Goal: Task Accomplishment & Management: Use online tool/utility

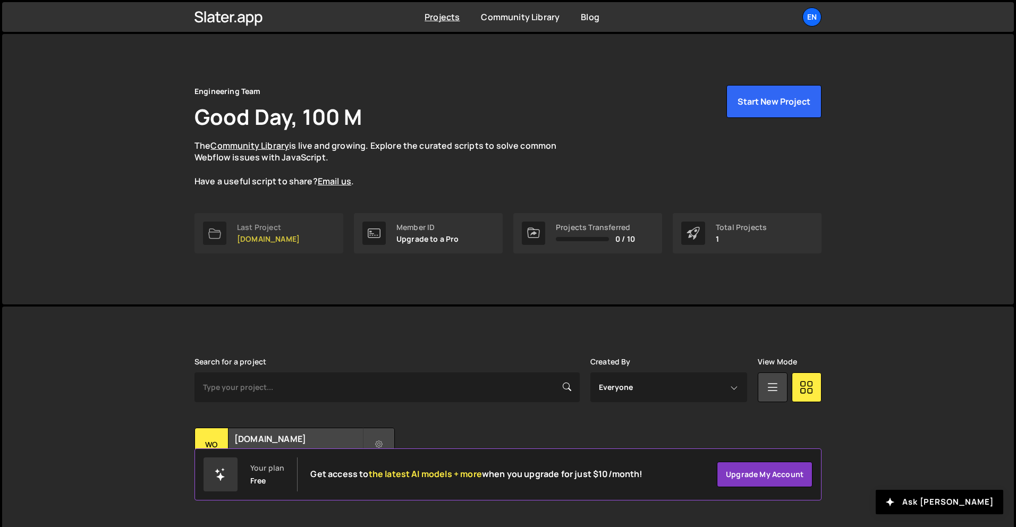
click at [308, 233] on link "Last Project womwell.com" at bounding box center [268, 233] width 149 height 40
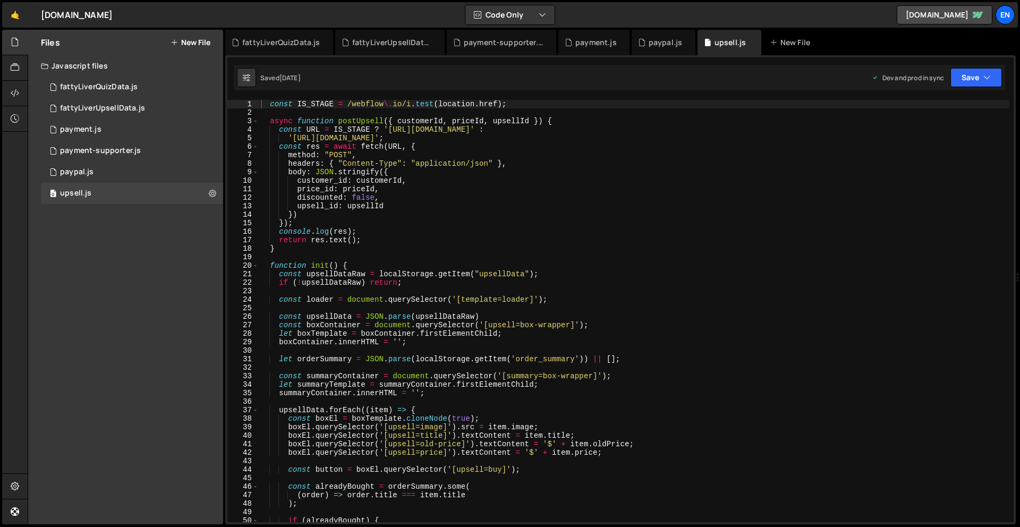
click at [94, 68] on div "Javascript files" at bounding box center [125, 65] width 195 height 21
click at [103, 86] on div "Files New File Javascript files 0 fattyLiverQuizData.js 0 0 fattyLiverUpsellDat…" at bounding box center [125, 277] width 195 height 495
click at [88, 59] on div "Javascript files" at bounding box center [125, 65] width 195 height 21
click at [110, 84] on div "fattyLiverQuizData.js" at bounding box center [99, 87] width 78 height 10
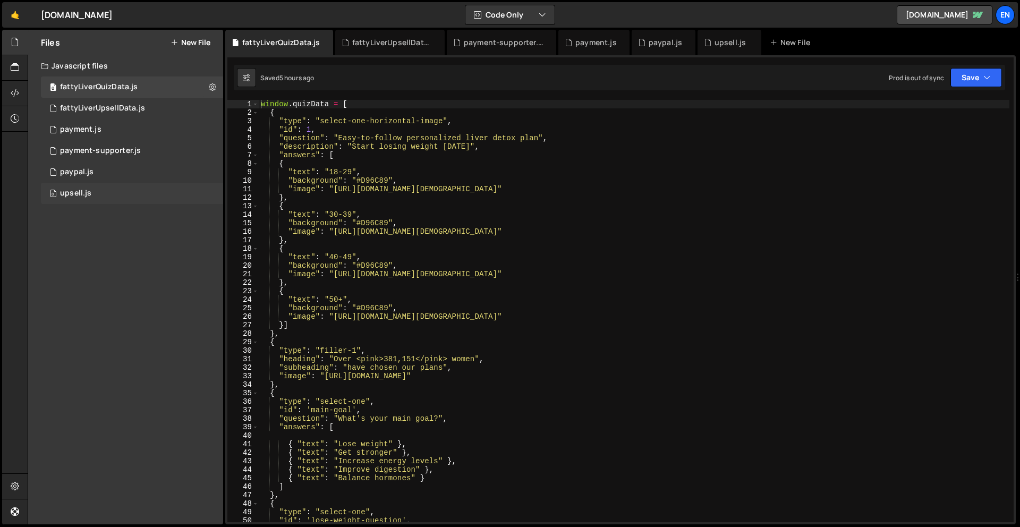
click at [97, 191] on div "0 upsell.js 0" at bounding box center [134, 193] width 186 height 21
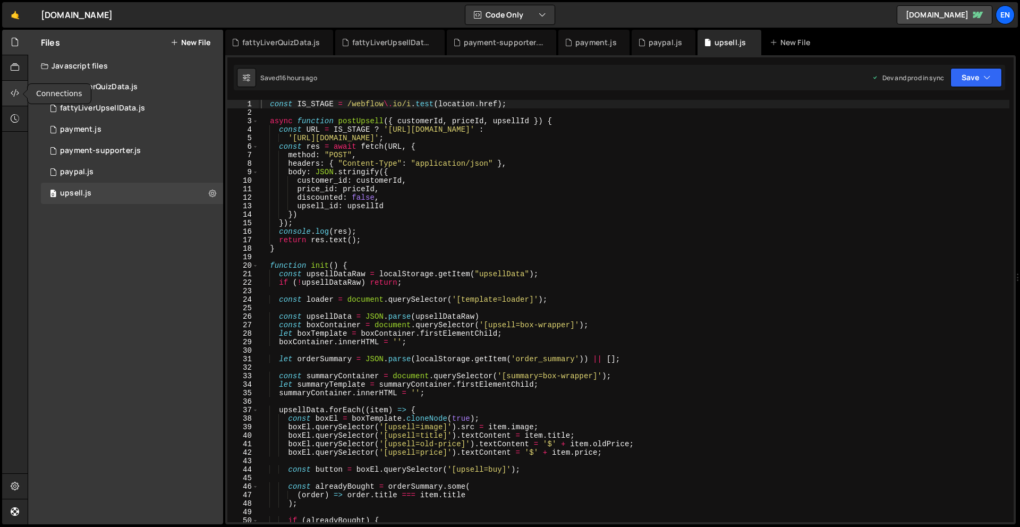
click at [11, 95] on icon at bounding box center [15, 93] width 9 height 12
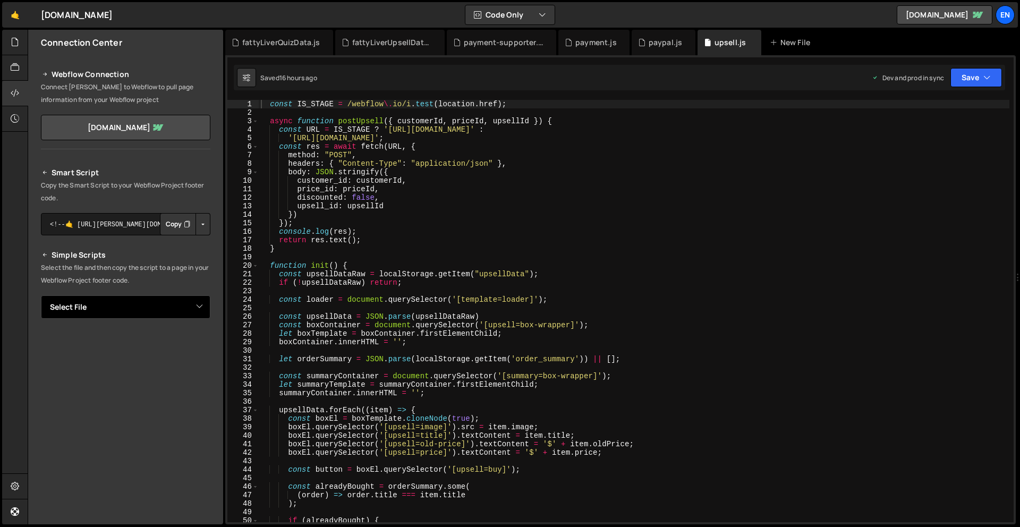
click at [114, 308] on select "Select File fattyLiverQuizData.js fattyLiverUpsellData.js payment.js payment-su…" at bounding box center [125, 306] width 169 height 23
select select "46524"
click at [41, 295] on select "Select File fattyLiverQuizData.js fattyLiverUpsellData.js payment.js payment-su…" at bounding box center [125, 306] width 169 height 23
click at [167, 344] on button "Copy" at bounding box center [178, 343] width 36 height 22
click at [0, 39] on div "Hold on a sec... Are you certain you wish to leave this page? Any changes you'v…" at bounding box center [510, 263] width 1020 height 527
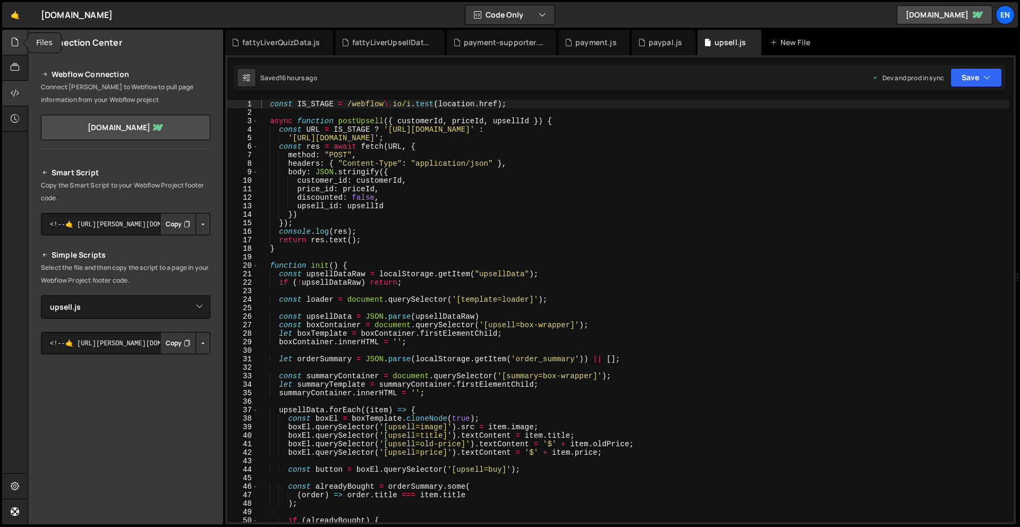
click at [13, 40] on icon at bounding box center [15, 42] width 9 height 12
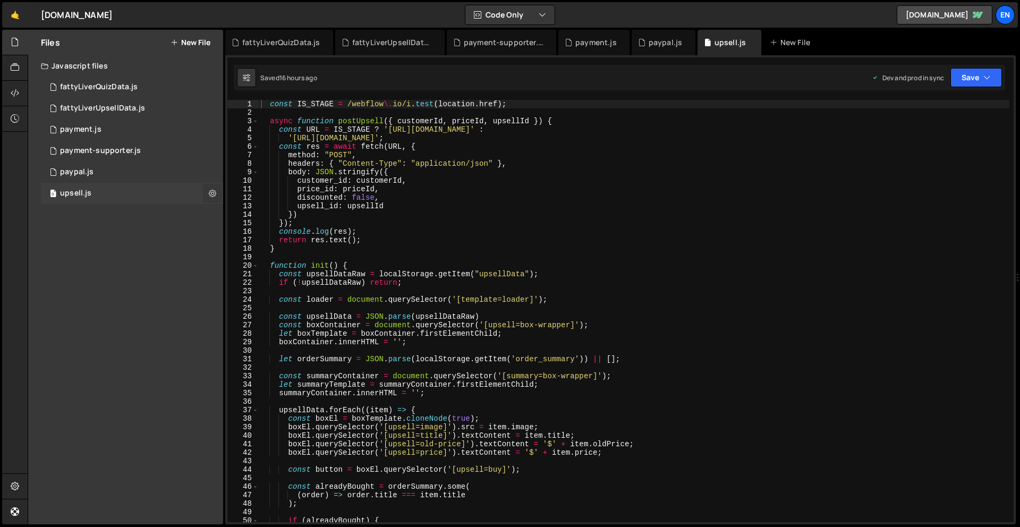
click at [215, 193] on icon at bounding box center [212, 193] width 7 height 10
type input "upsell"
radio input "true"
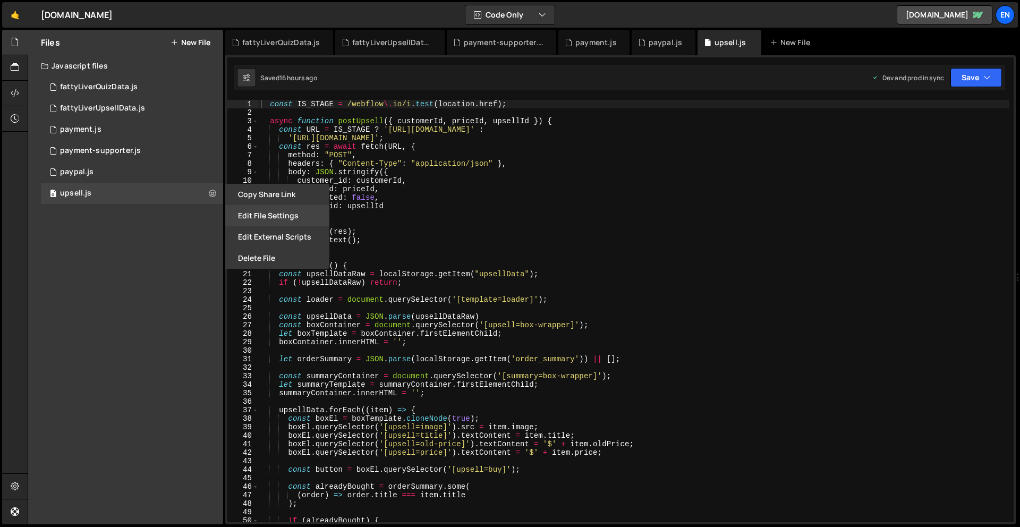
click at [264, 213] on button "Edit File Settings" at bounding box center [277, 215] width 104 height 21
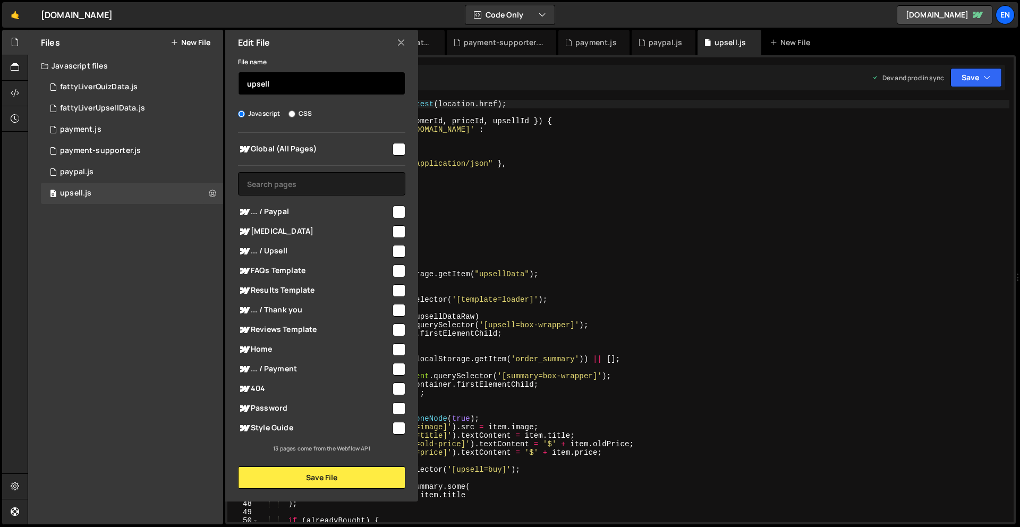
click at [285, 78] on input "upsell" at bounding box center [321, 83] width 167 height 23
type input "thank-you"
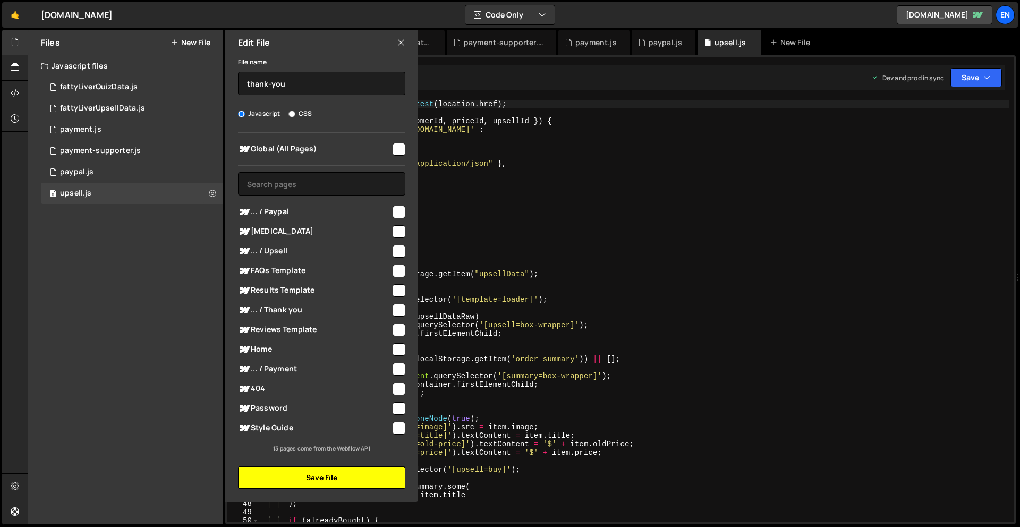
click at [313, 481] on button "Save File" at bounding box center [321, 478] width 167 height 22
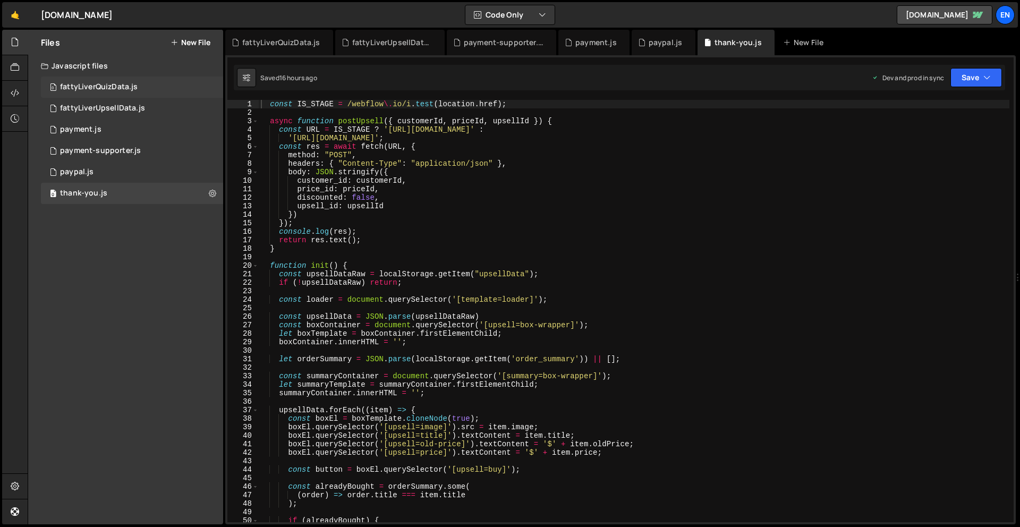
click at [124, 86] on div "fattyLiverQuizData.js" at bounding box center [99, 87] width 78 height 10
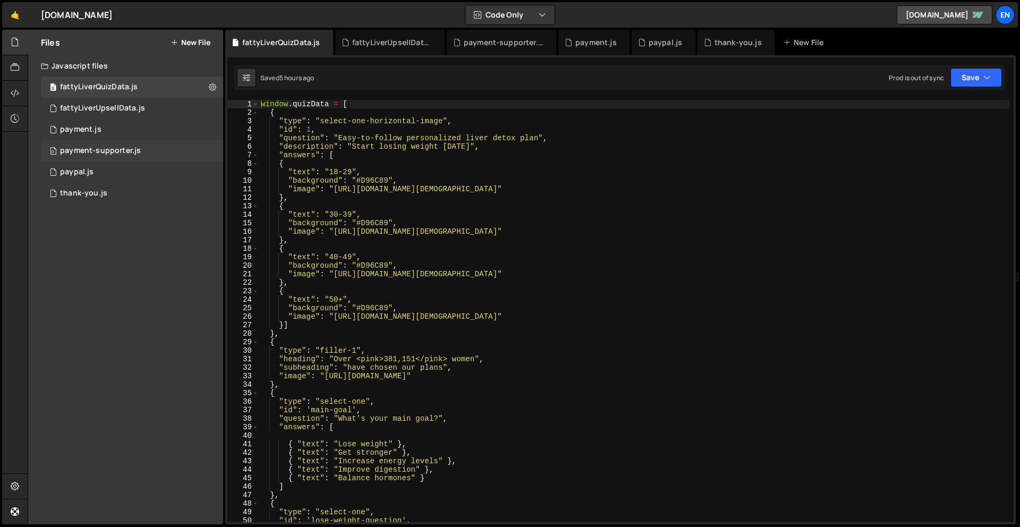
click at [103, 148] on div "payment-supporter.js" at bounding box center [100, 151] width 81 height 10
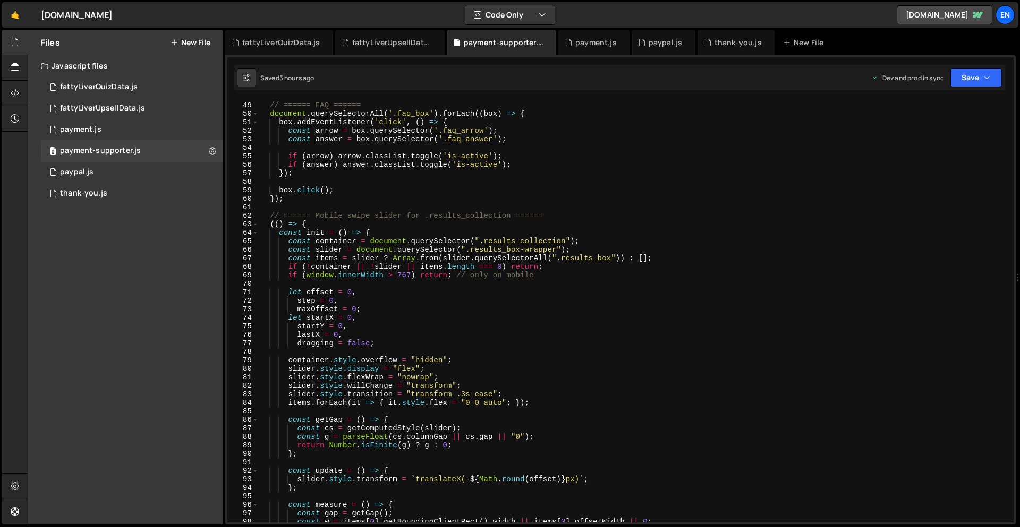
scroll to position [393, 0]
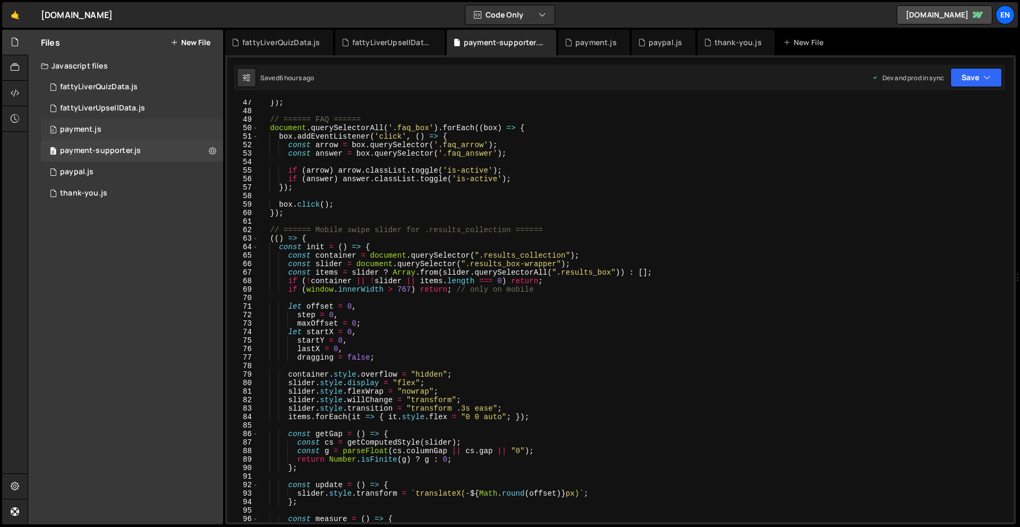
click at [109, 119] on div "0 payment.js 0" at bounding box center [134, 129] width 186 height 21
